Goal: Task Accomplishment & Management: Use online tool/utility

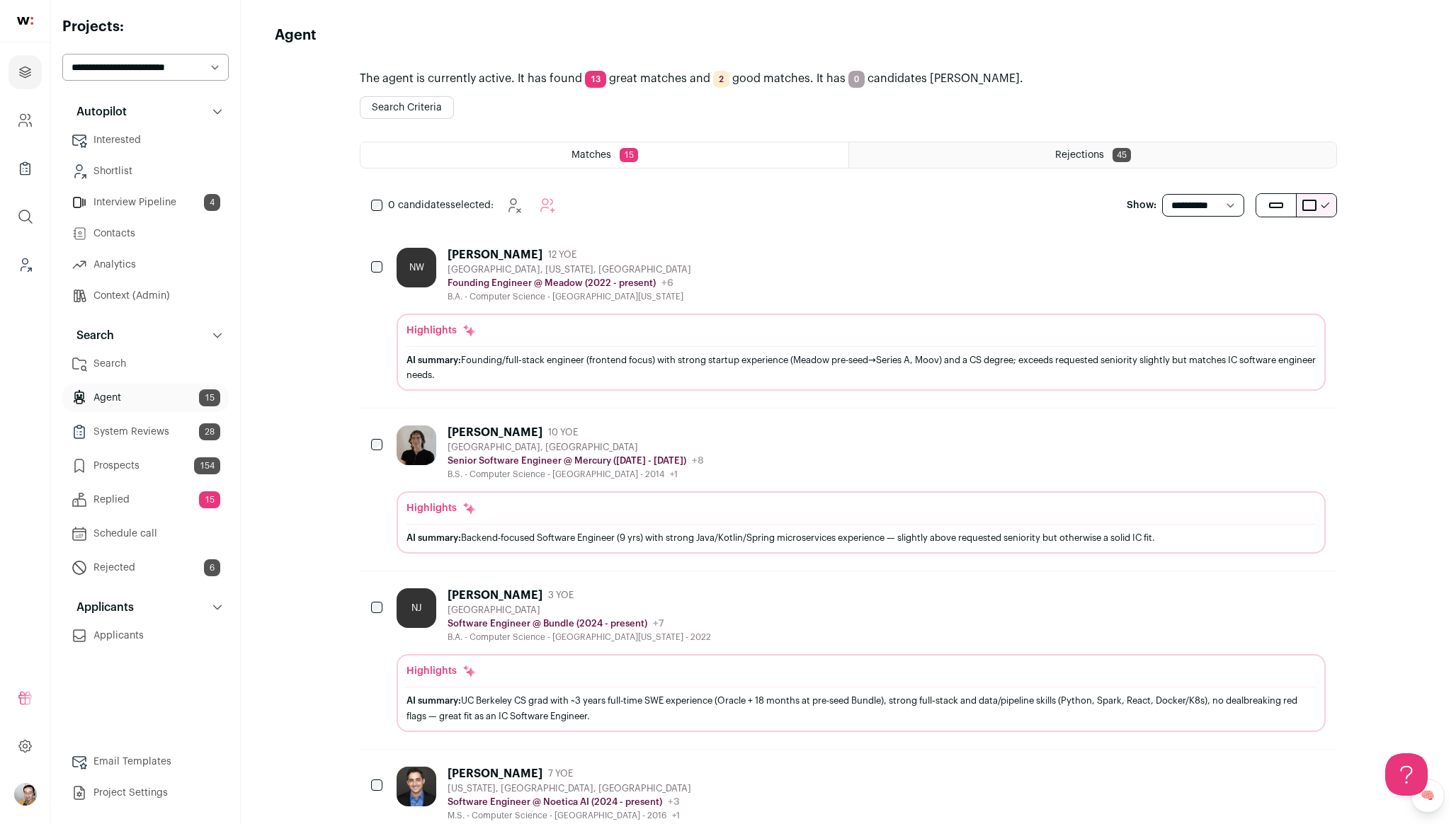
click at [581, 299] on div "B.A. - Computer Science - University of Northern Iowa" at bounding box center [570, 296] width 243 height 11
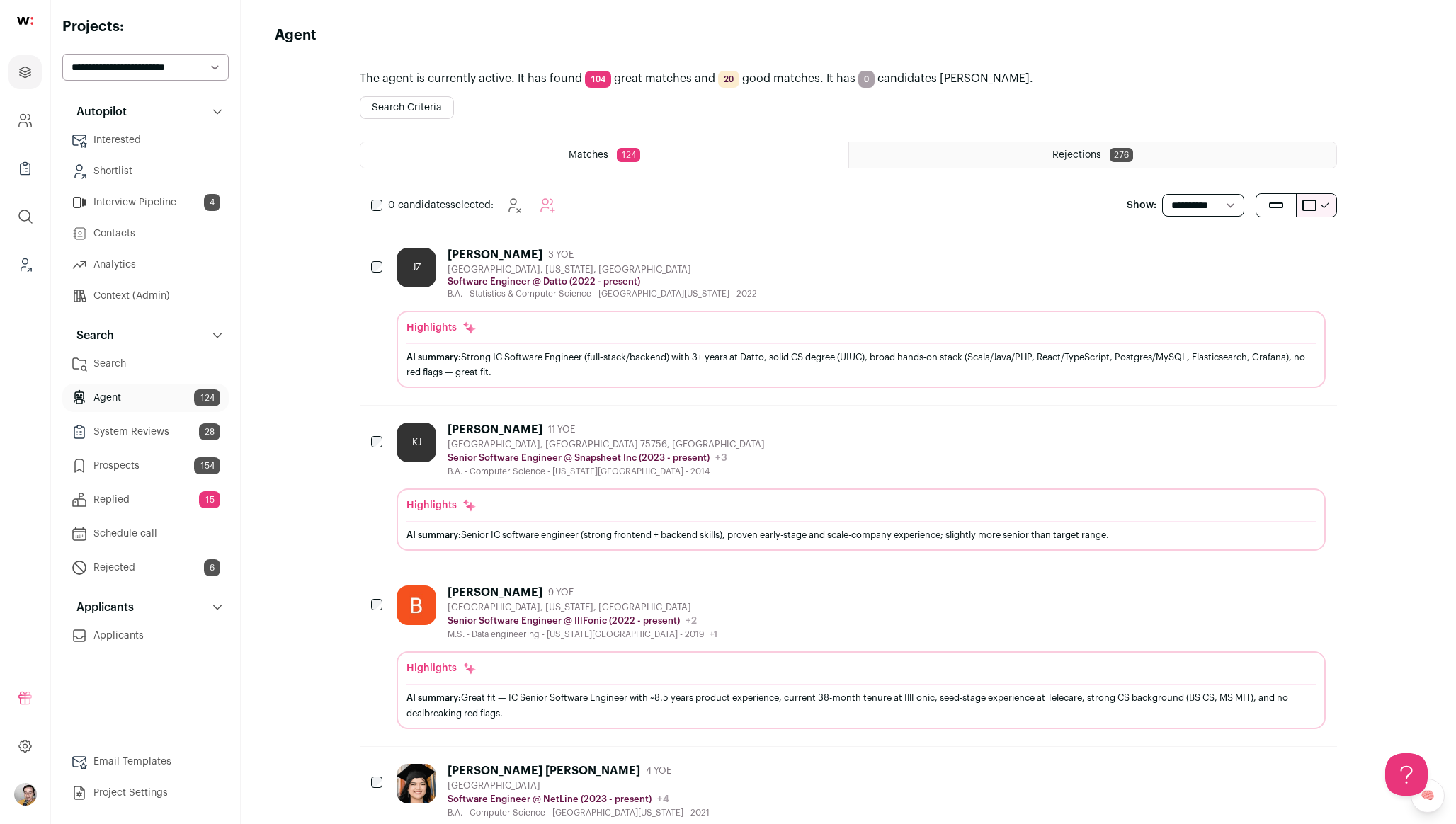
click at [423, 107] on button "Search Criteria" at bounding box center [407, 107] width 94 height 22
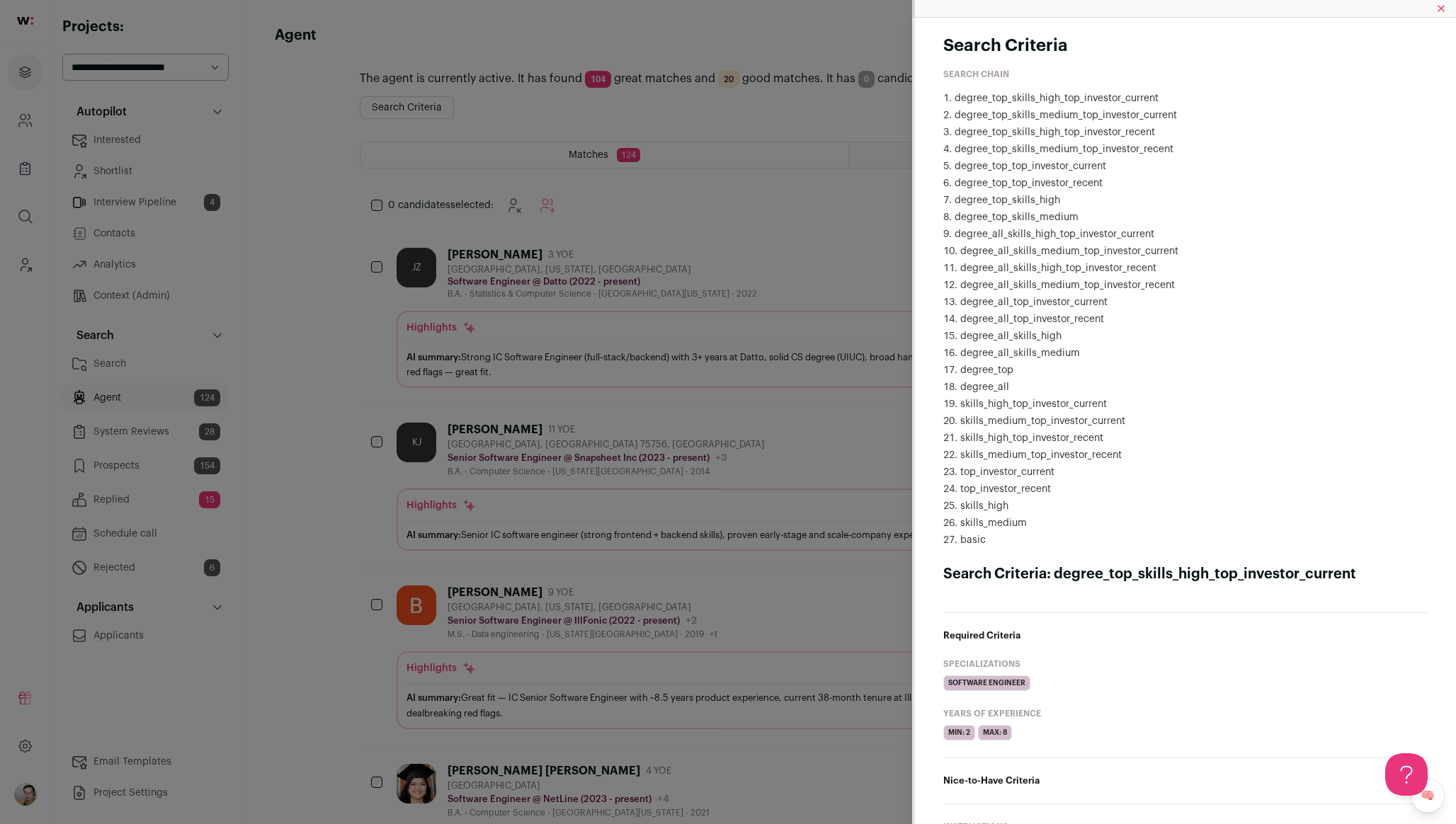
click at [750, 278] on div "Search Criteria Search Chain degree_top_skills_high_top_investor_current degree…" at bounding box center [728, 412] width 1456 height 824
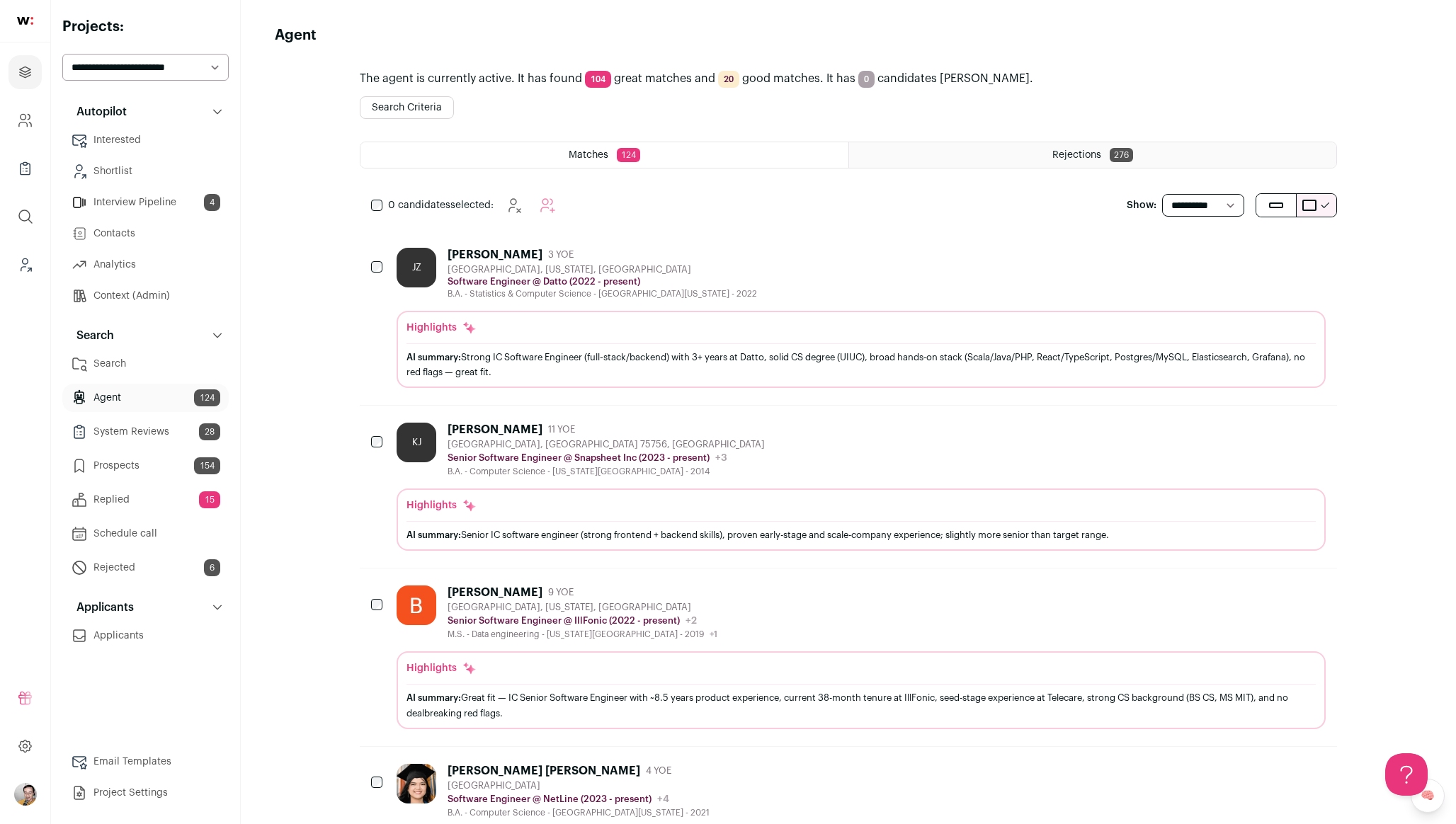
click at [756, 288] on div "B.A. - Statistics & Computer Science - [GEOGRAPHIC_DATA][US_STATE] - 2022" at bounding box center [603, 293] width 310 height 11
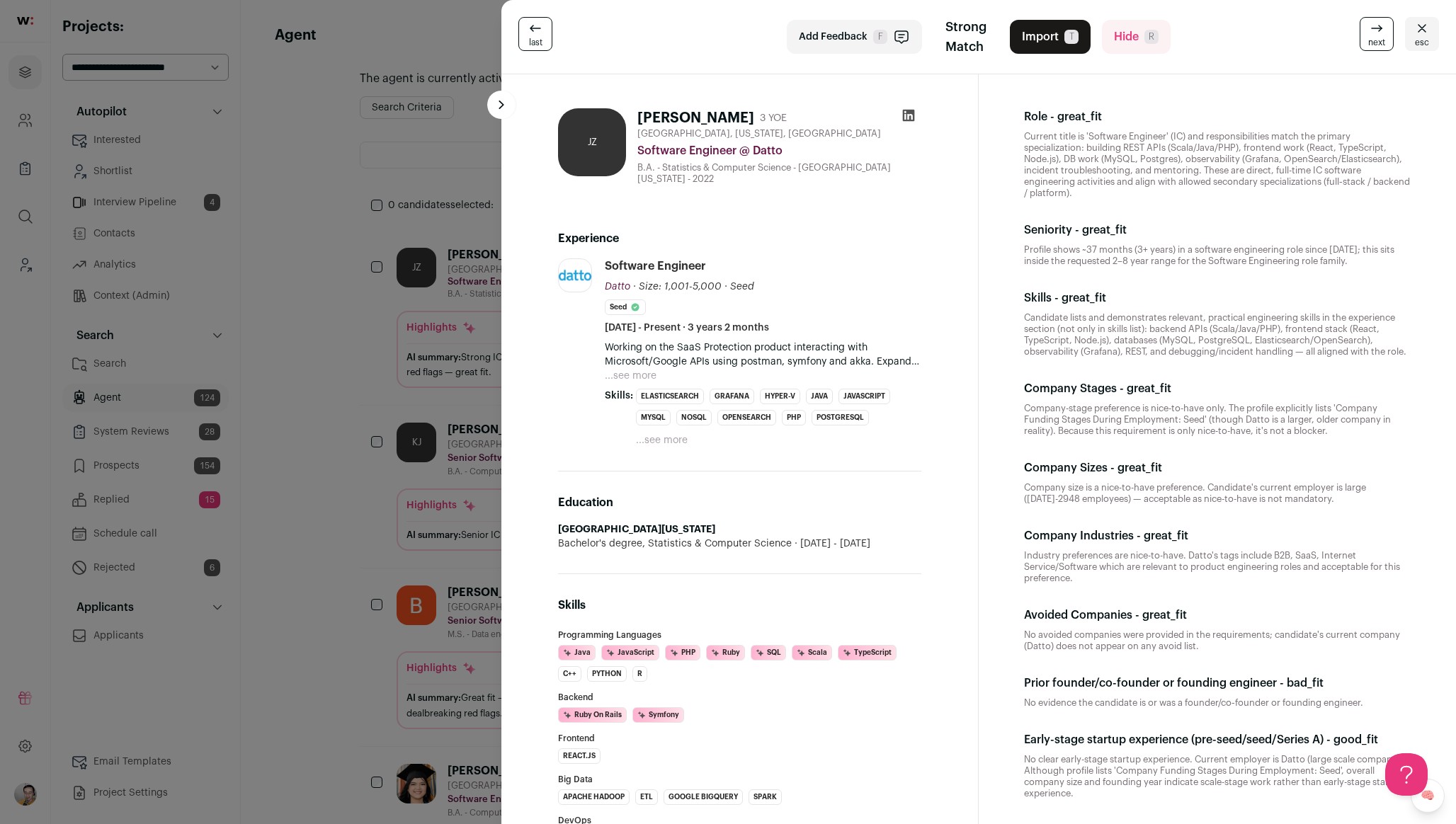
click at [671, 441] on button "...see more" at bounding box center [662, 440] width 52 height 14
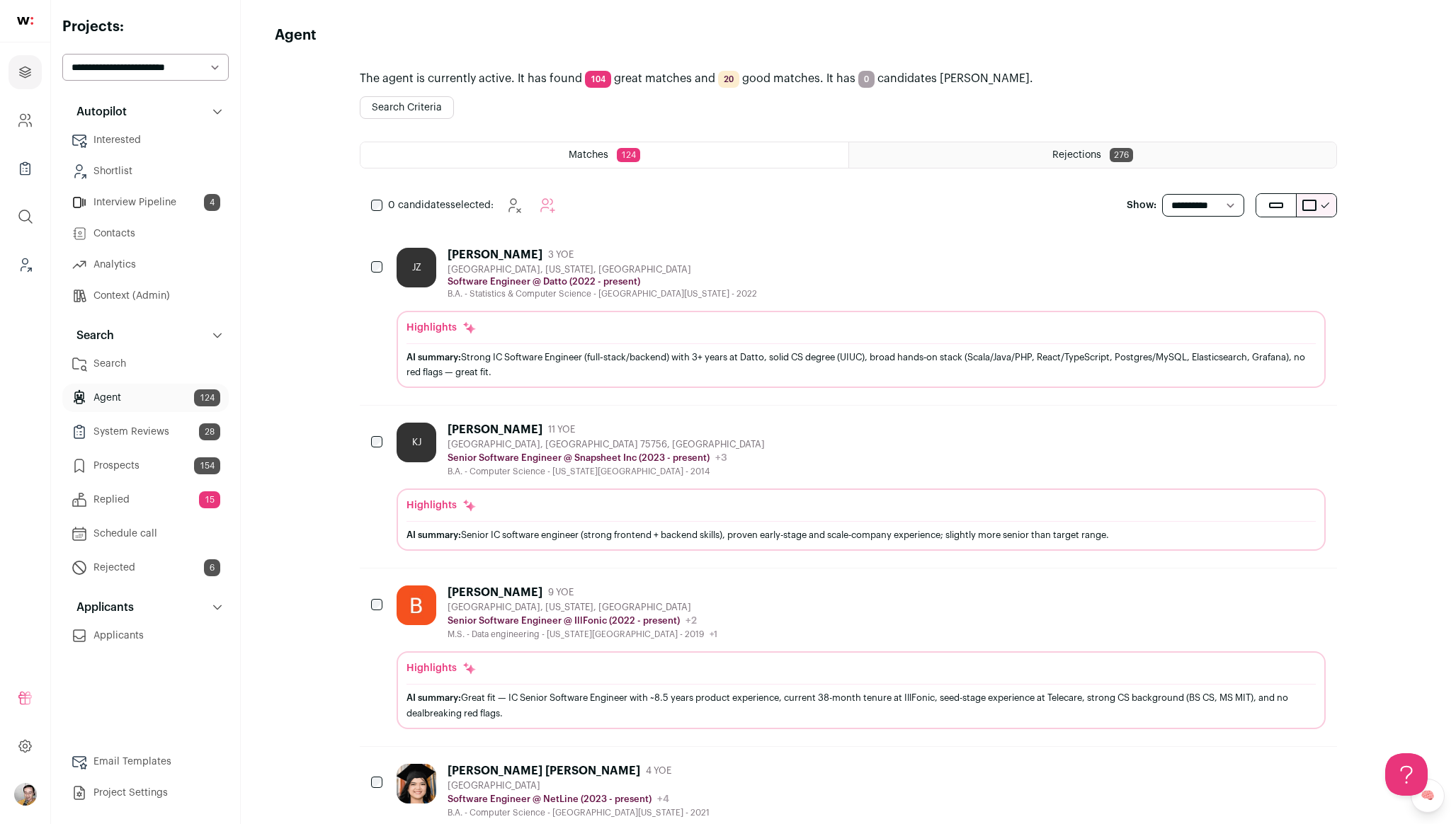
click at [832, 290] on div "JZ Jiayu Zhu 3 YOE Miami, Florida, United States Software Engineer @ Datto (202…" at bounding box center [861, 273] width 930 height 52
click at [924, 284] on div "JZ Jiayu Zhu 3 YOE Miami, Florida, United States Software Engineer @ Datto (202…" at bounding box center [861, 273] width 930 height 52
click at [430, 108] on button "Search Criteria" at bounding box center [407, 107] width 94 height 22
click at [406, 110] on button "Search Criteria" at bounding box center [407, 107] width 94 height 22
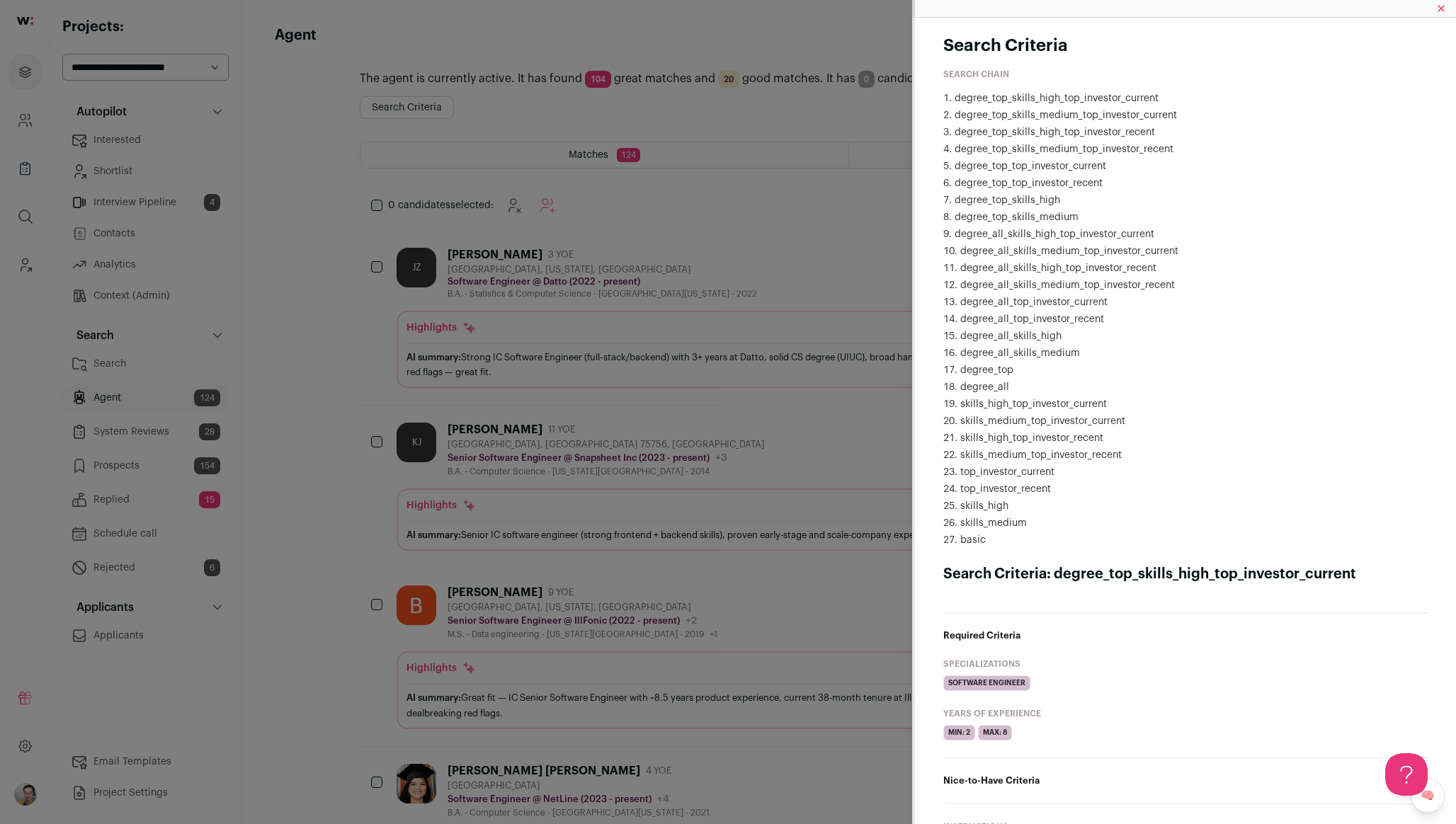
click at [1089, 104] on li "degree_top_skills_high_top_investor_current" at bounding box center [1186, 98] width 485 height 14
copy li "degree_top_skills_high_top_investor_current"
